Goal: Task Accomplishment & Management: Use online tool/utility

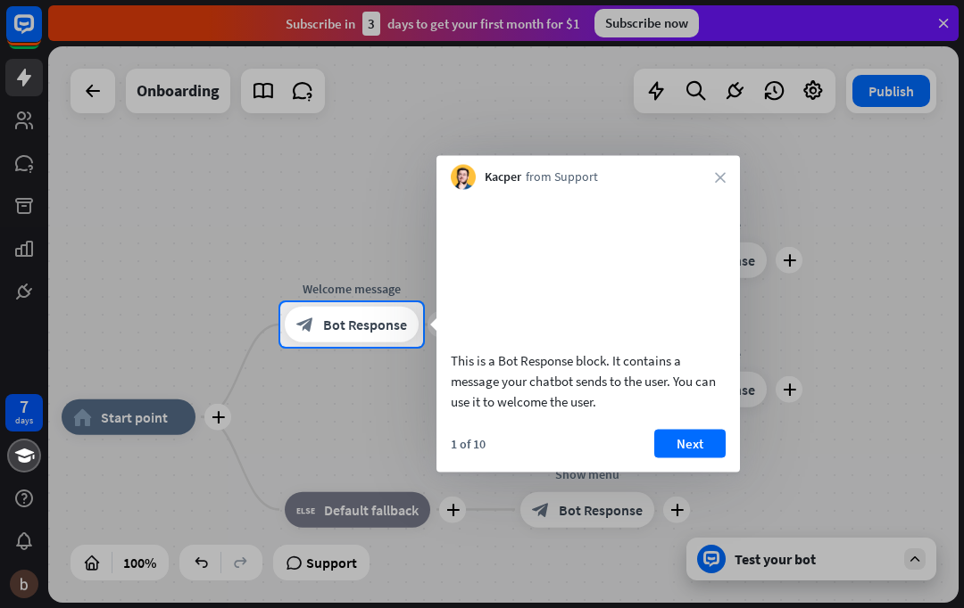
click at [723, 173] on icon "close" at bounding box center [720, 177] width 11 height 11
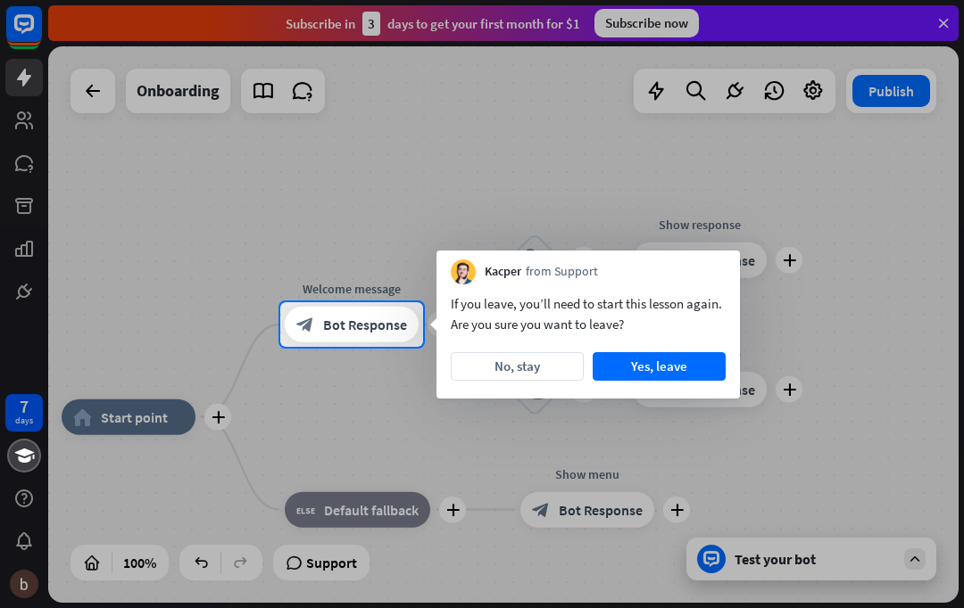
click at [749, 228] on div at bounding box center [482, 151] width 964 height 302
click at [550, 367] on button "No, stay" at bounding box center [517, 366] width 133 height 29
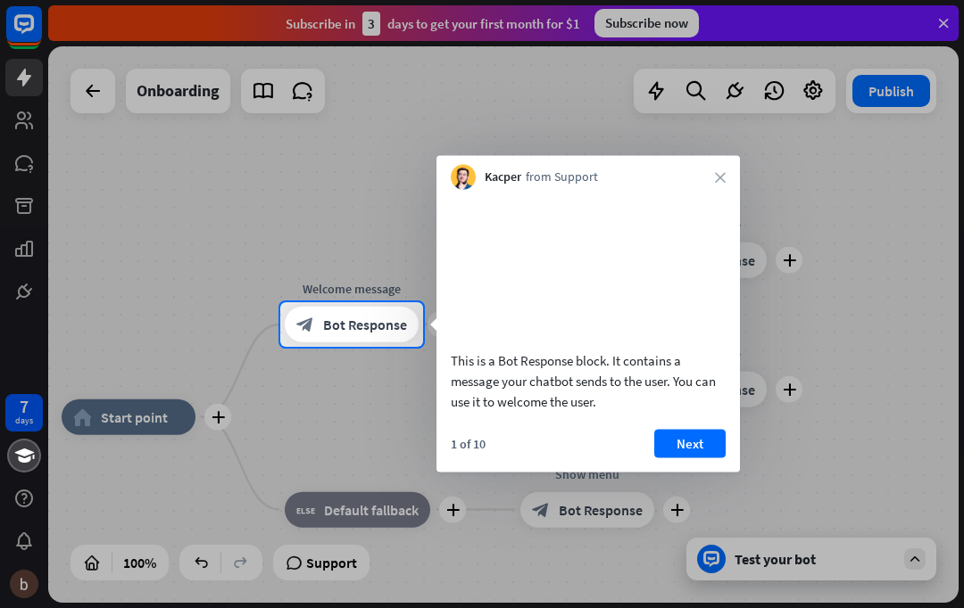
click at [699, 458] on button "Next" at bounding box center [689, 443] width 71 height 29
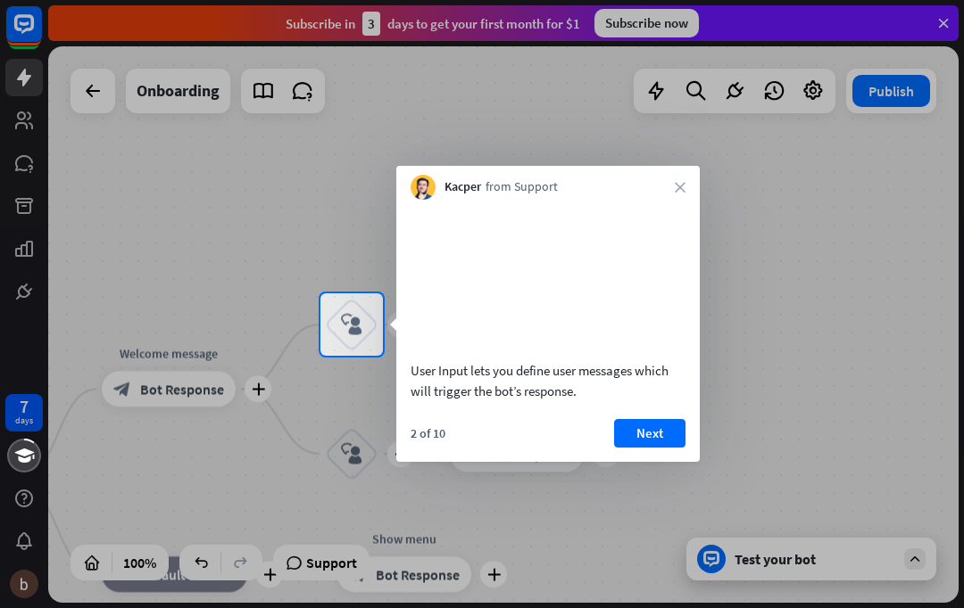
click at [669, 186] on div "Kacper from Support close" at bounding box center [547, 183] width 303 height 34
click at [691, 180] on div "Kacper from Support close" at bounding box center [547, 183] width 303 height 34
click at [671, 448] on button "Next" at bounding box center [649, 433] width 71 height 29
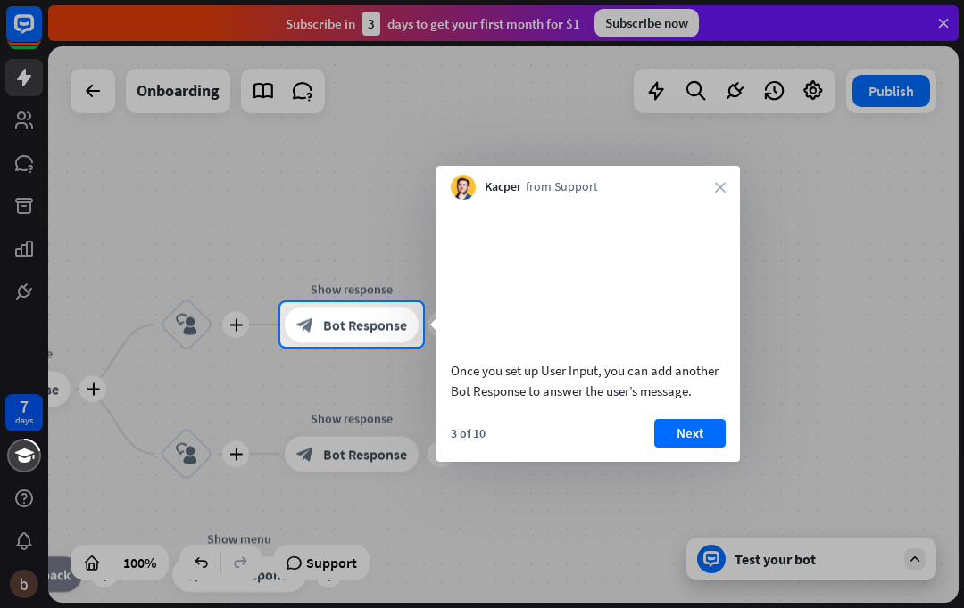
click at [687, 448] on button "Next" at bounding box center [689, 433] width 71 height 29
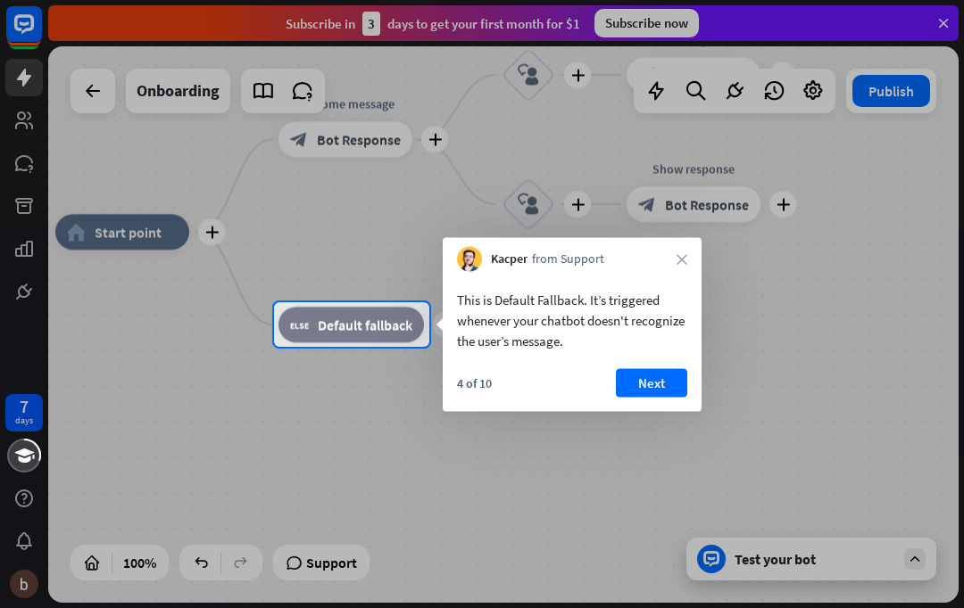
click at [671, 390] on button "Next" at bounding box center [651, 383] width 71 height 29
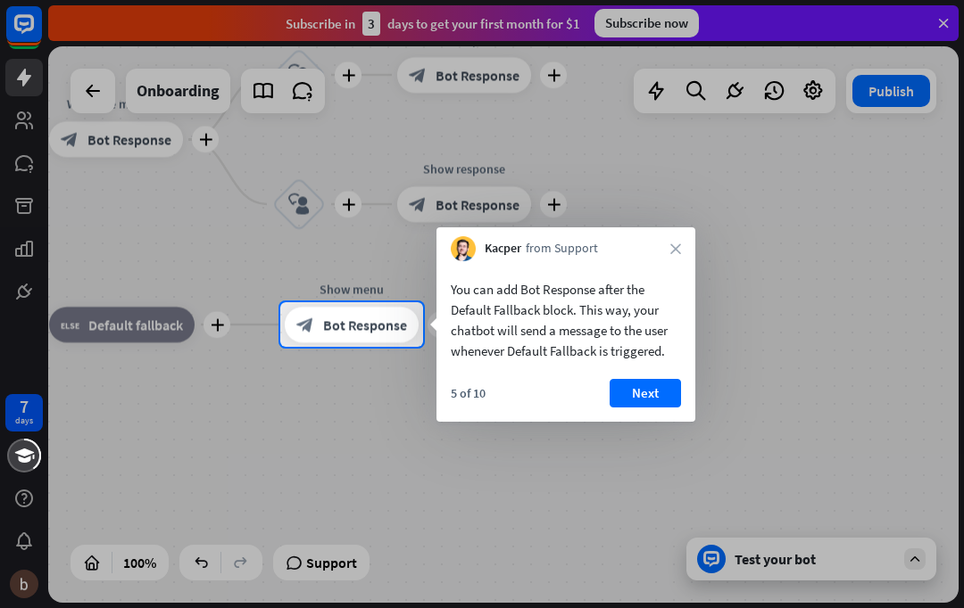
click at [655, 407] on button "Next" at bounding box center [644, 393] width 71 height 29
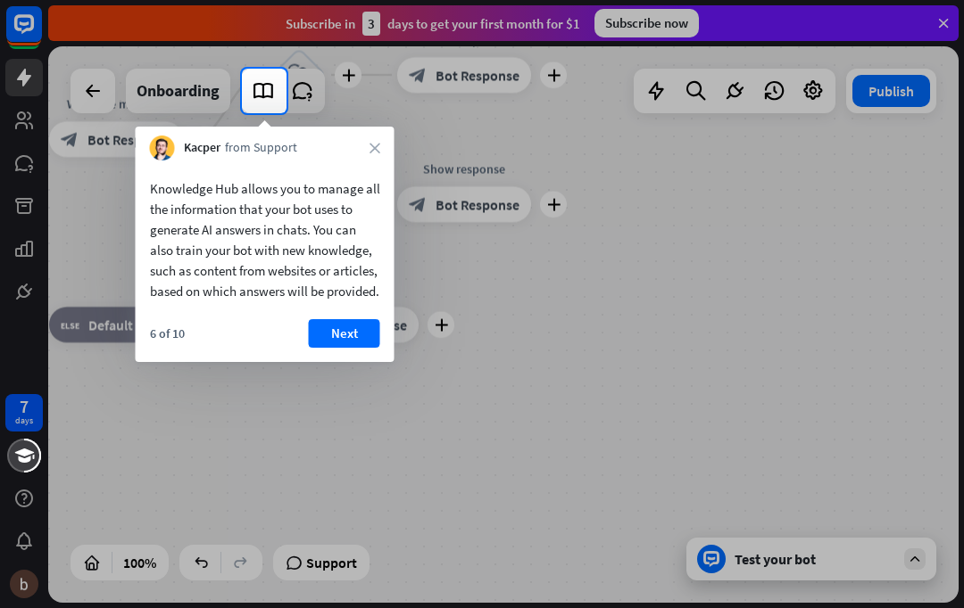
click at [347, 348] on button "Next" at bounding box center [344, 333] width 71 height 29
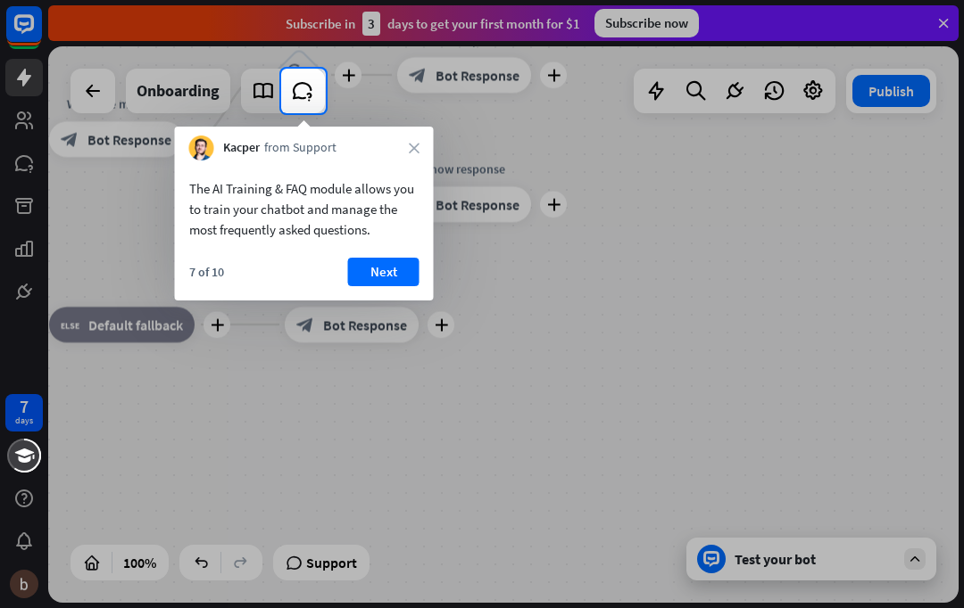
click at [412, 260] on button "Next" at bounding box center [383, 272] width 71 height 29
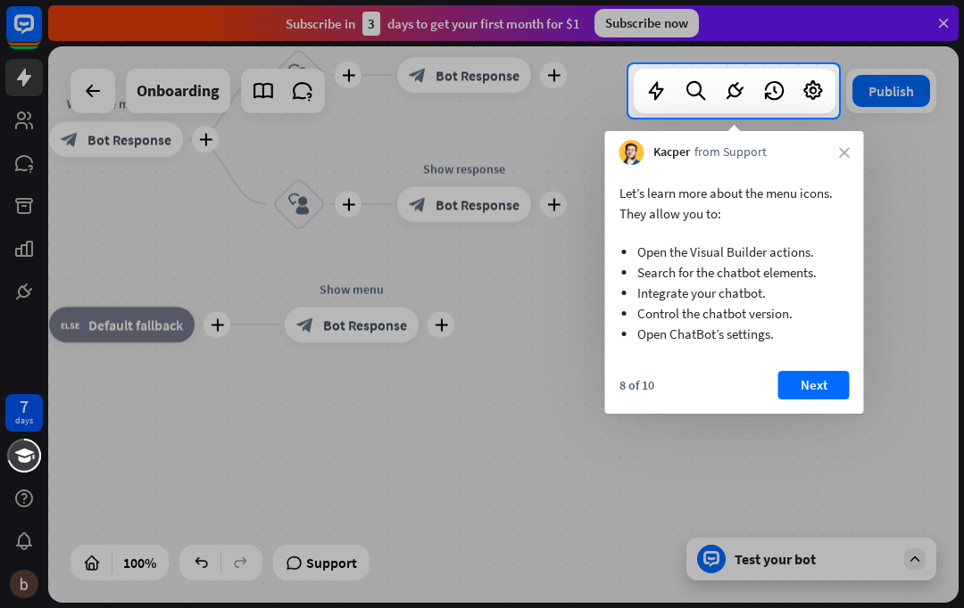
click at [834, 397] on button "Next" at bounding box center [813, 385] width 71 height 29
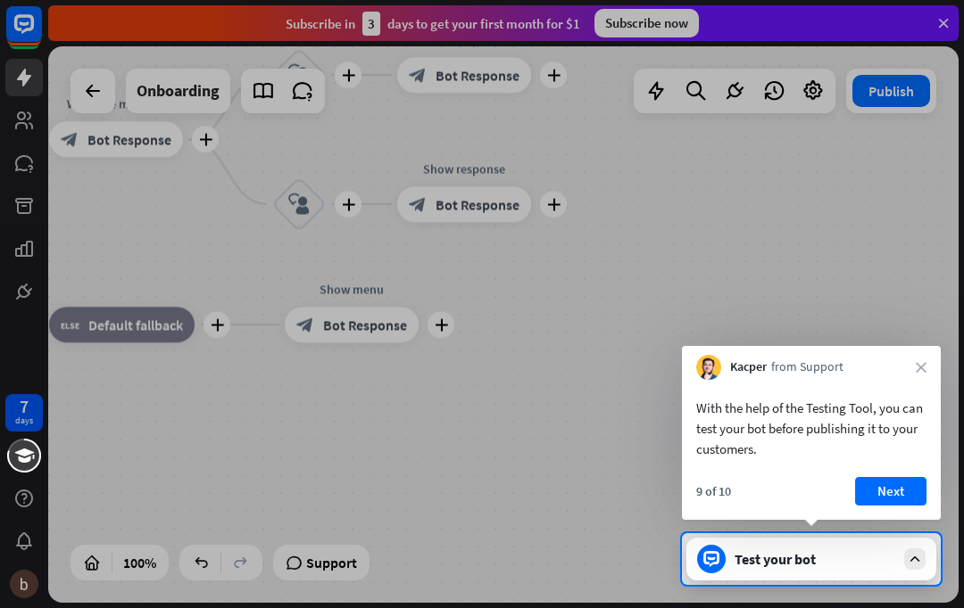
click at [892, 493] on button "Next" at bounding box center [890, 491] width 71 height 29
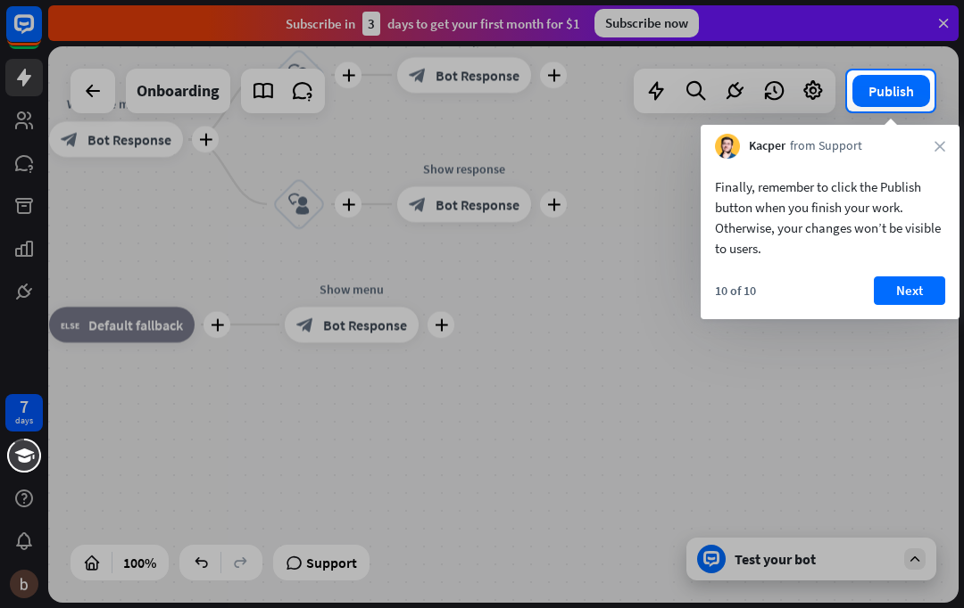
click at [919, 292] on button "Next" at bounding box center [908, 291] width 71 height 29
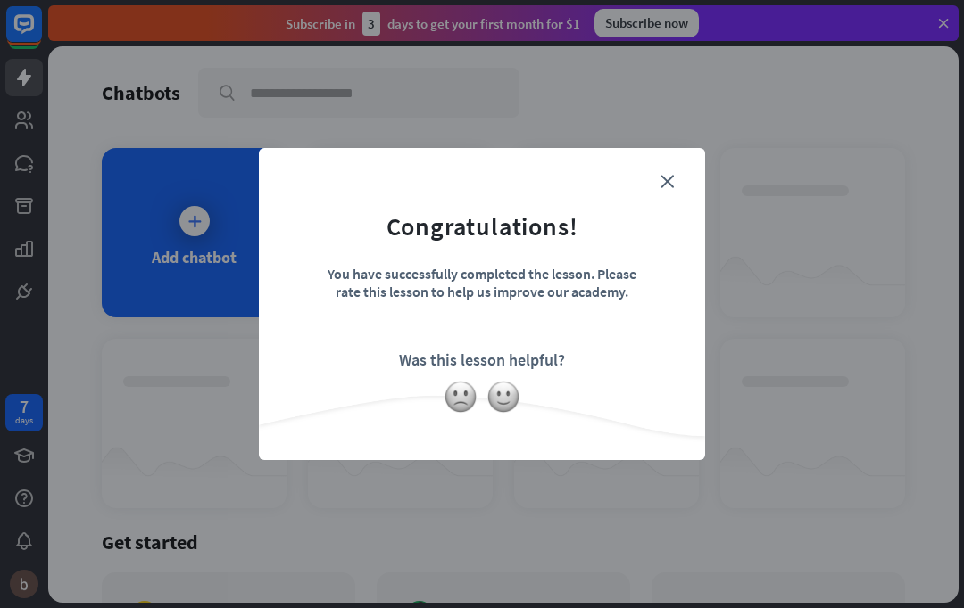
click at [692, 188] on div "close Congratulations! You have successfully completed the lesson. Please rate …" at bounding box center [482, 304] width 446 height 312
click at [689, 171] on div "close Congratulations! You have successfully completed the lesson. Please rate …" at bounding box center [482, 304] width 446 height 312
click at [679, 178] on form "Congratulations! You have successfully completed the lesson. Please rate this l…" at bounding box center [481, 276] width 401 height 213
click at [455, 409] on img at bounding box center [460, 397] width 34 height 34
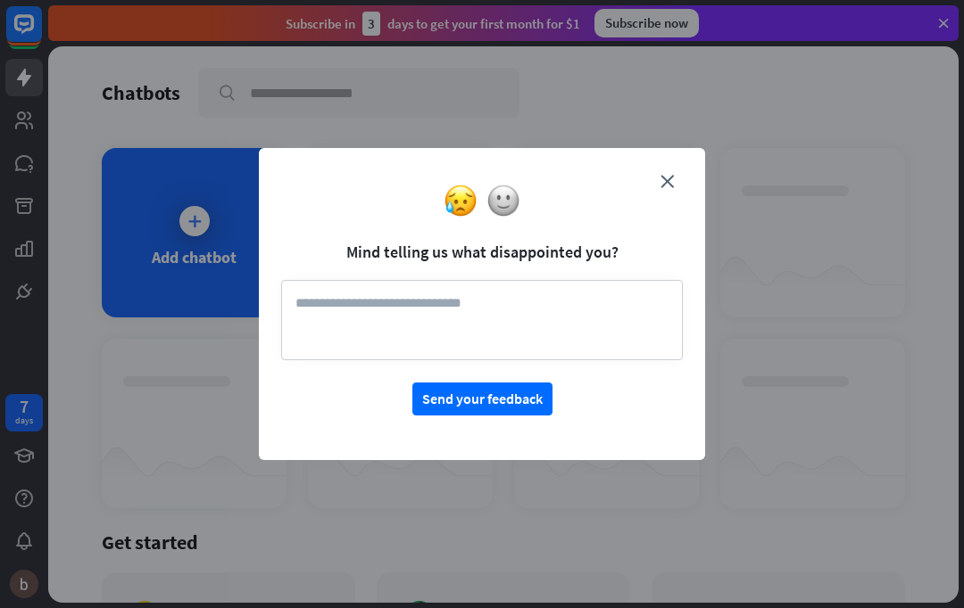
click at [498, 207] on img at bounding box center [503, 201] width 34 height 34
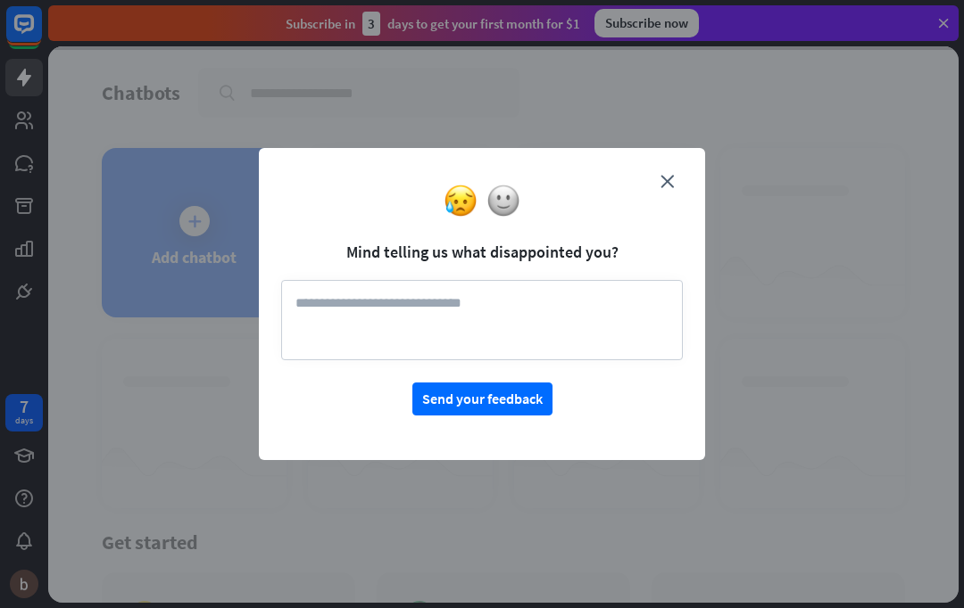
click at [678, 178] on form "Mind telling us what disappointed you? Send your feedback" at bounding box center [481, 292] width 401 height 245
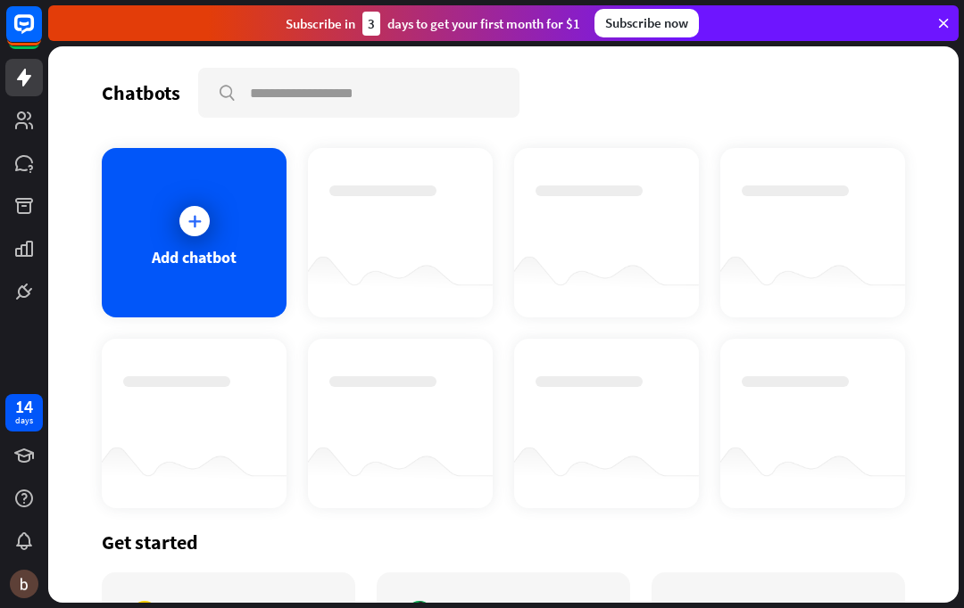
click at [683, 24] on div "Subscribe now" at bounding box center [646, 23] width 104 height 29
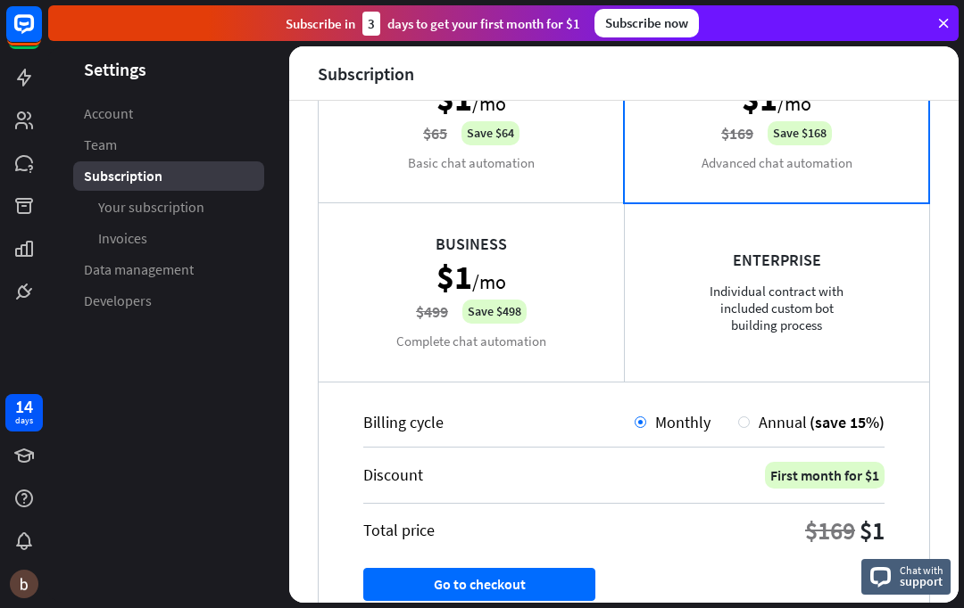
scroll to position [190, 0]
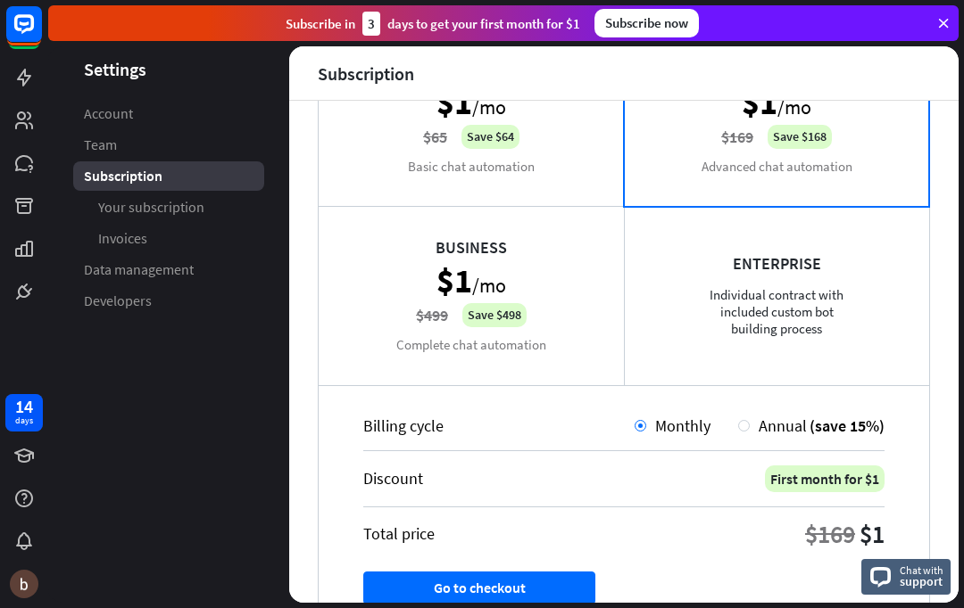
click at [593, 152] on div "Starter $1 /mo $65 Save $64 Basic chat automation" at bounding box center [471, 117] width 305 height 178
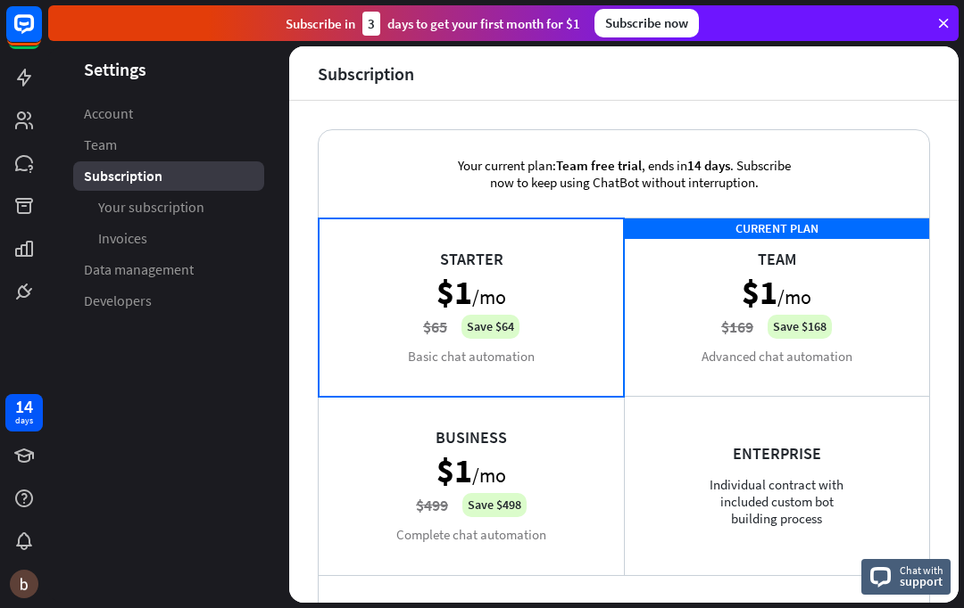
scroll to position [0, 0]
click at [117, 206] on span "Your subscription" at bounding box center [151, 207] width 106 height 19
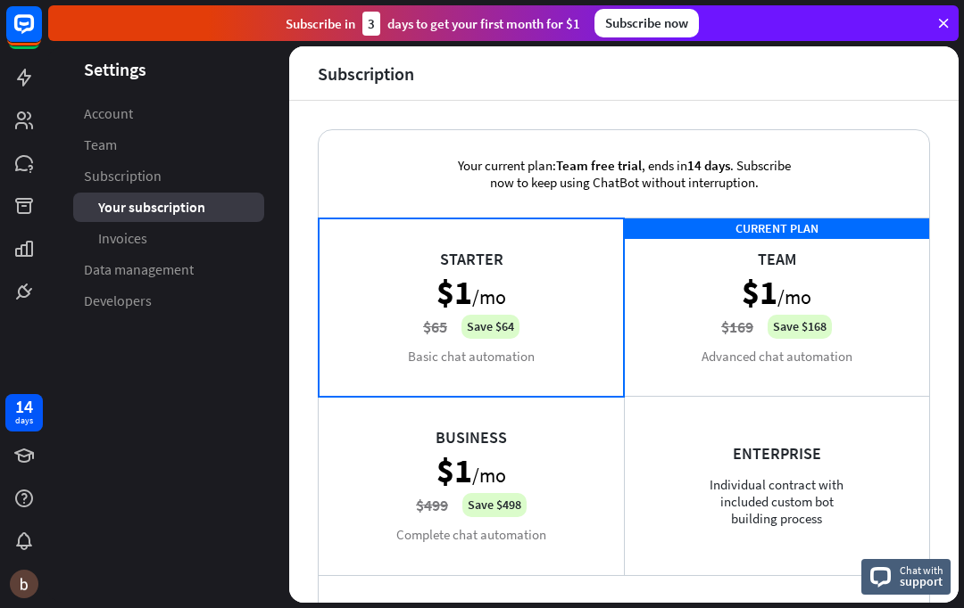
click at [102, 229] on span "Invoices" at bounding box center [122, 238] width 49 height 19
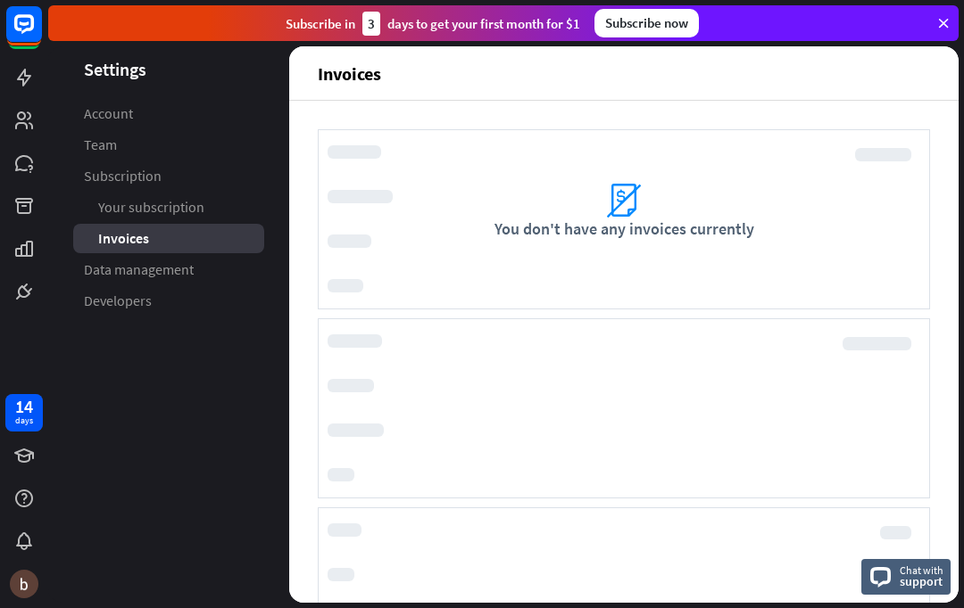
click at [90, 219] on link "Your subscription" at bounding box center [168, 207] width 191 height 29
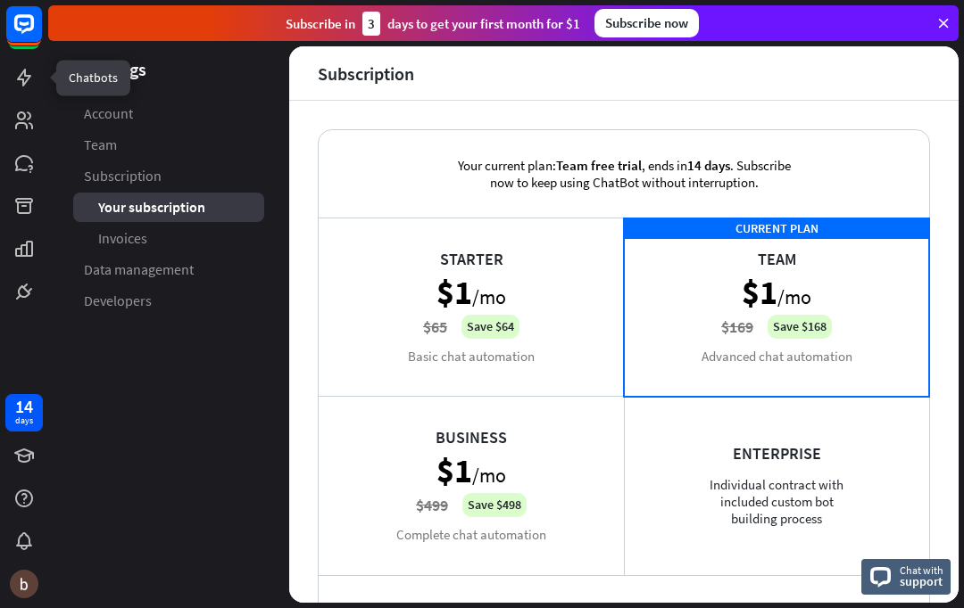
click at [0, 0] on icon at bounding box center [0, 0] width 0 height 0
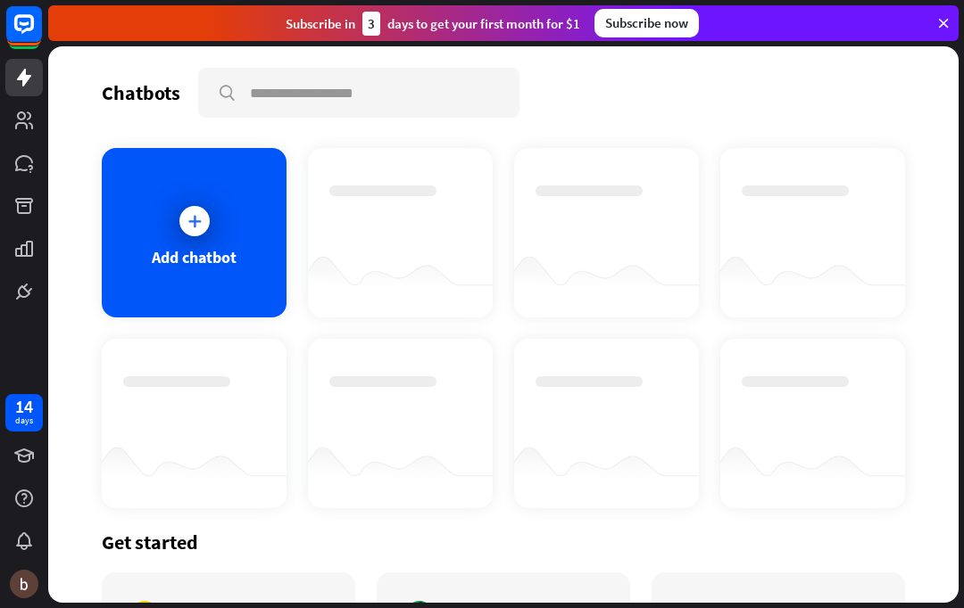
click at [179, 211] on div at bounding box center [194, 221] width 45 height 45
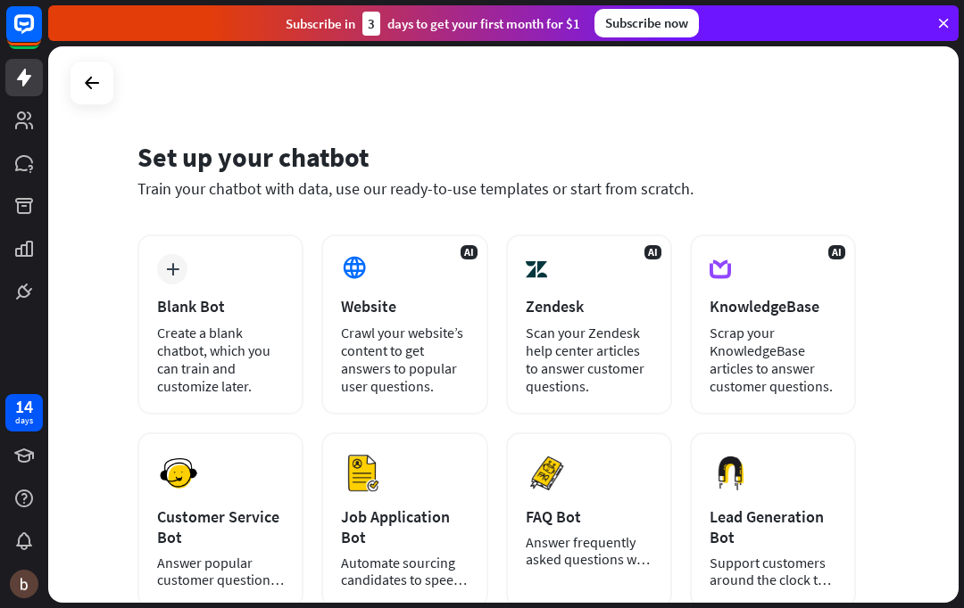
click at [408, 351] on div "Crawl your website’s content to get answers to popular user questions." at bounding box center [404, 359] width 127 height 71
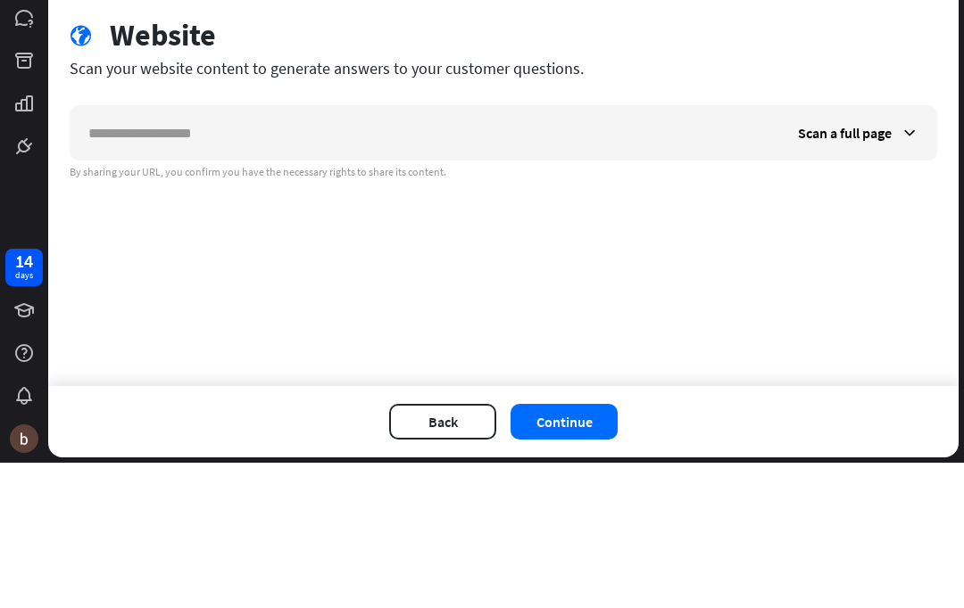
click at [885, 269] on span "Scan a full page" at bounding box center [845, 278] width 94 height 18
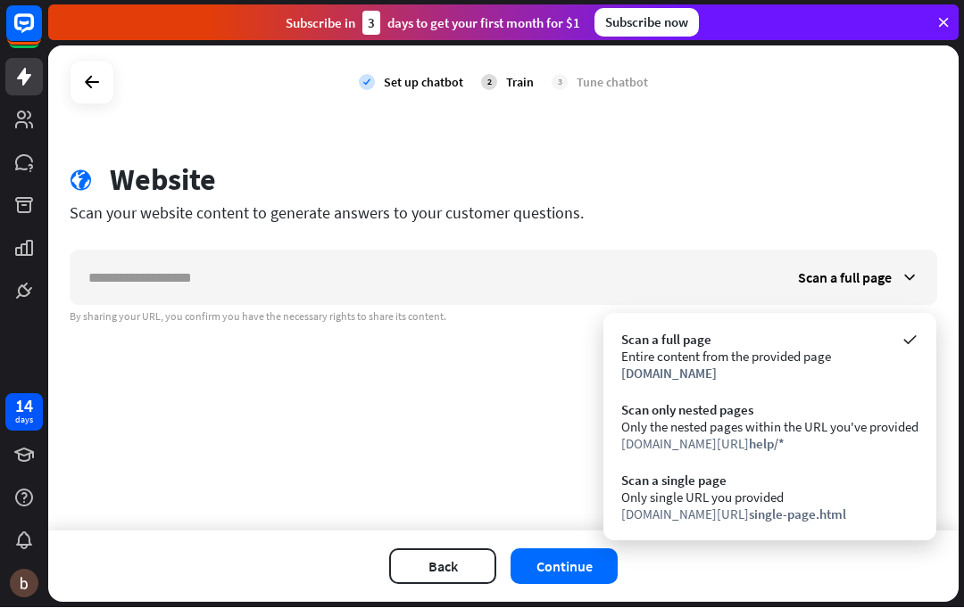
click at [106, 74] on div at bounding box center [92, 83] width 34 height 34
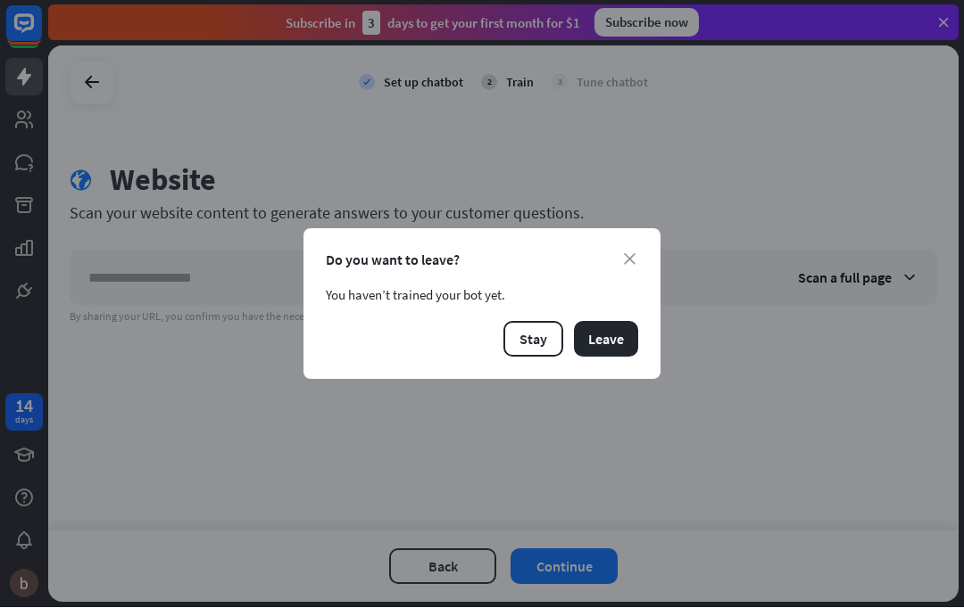
click at [609, 367] on div "close Do you want to leave? You haven’t trained your bot yet. Stay Leave" at bounding box center [481, 304] width 357 height 151
click at [627, 338] on button "Leave" at bounding box center [606, 340] width 64 height 36
